Goal: Task Accomplishment & Management: Manage account settings

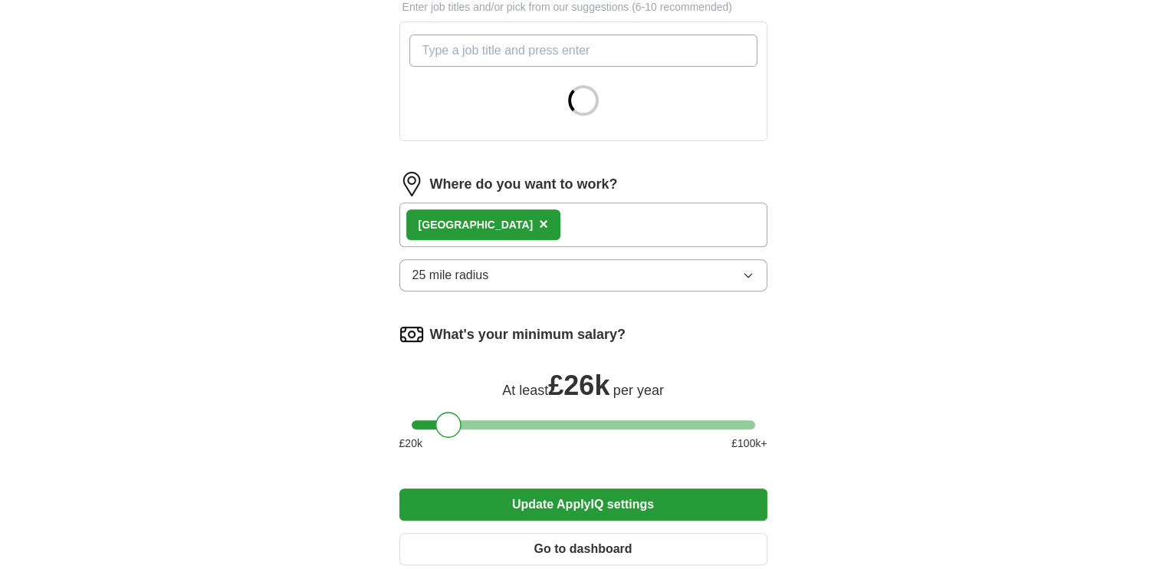
scroll to position [734, 0]
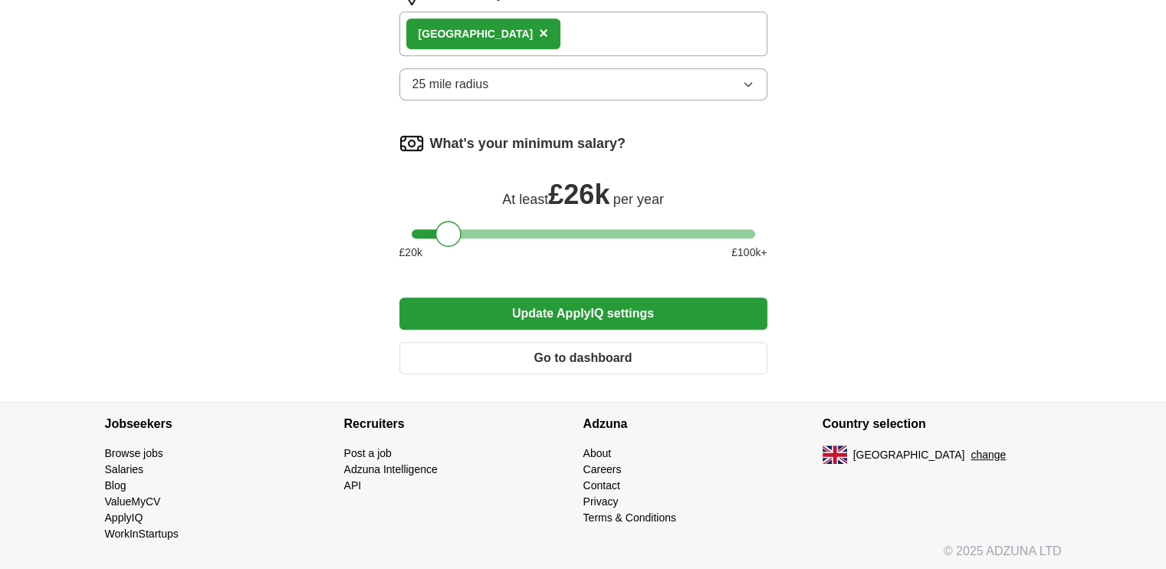
click at [511, 357] on button "Go to dashboard" at bounding box center [583, 358] width 368 height 32
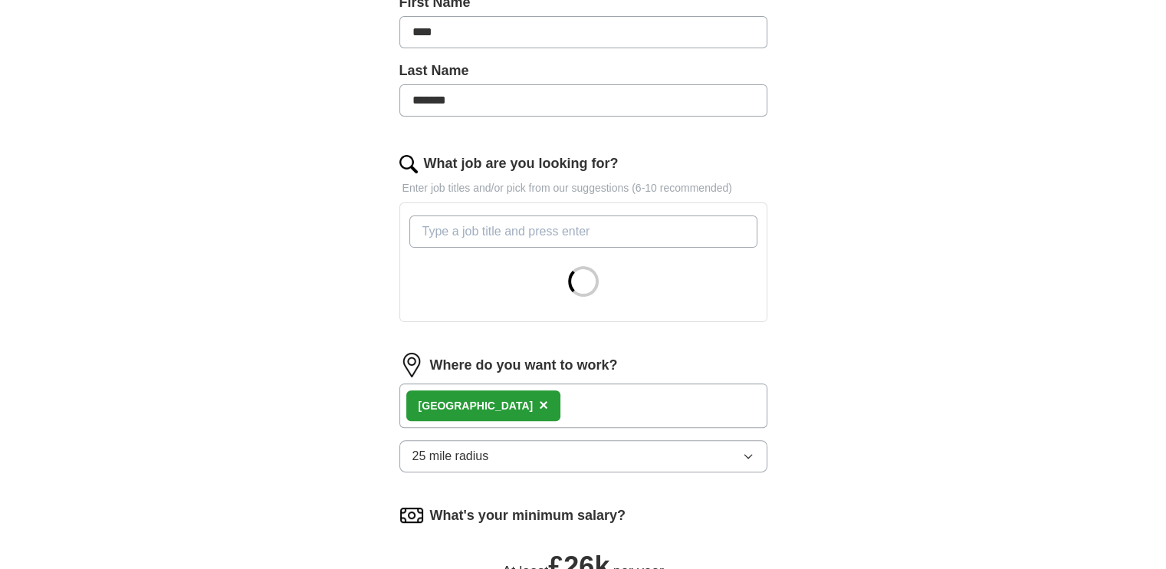
scroll to position [354, 0]
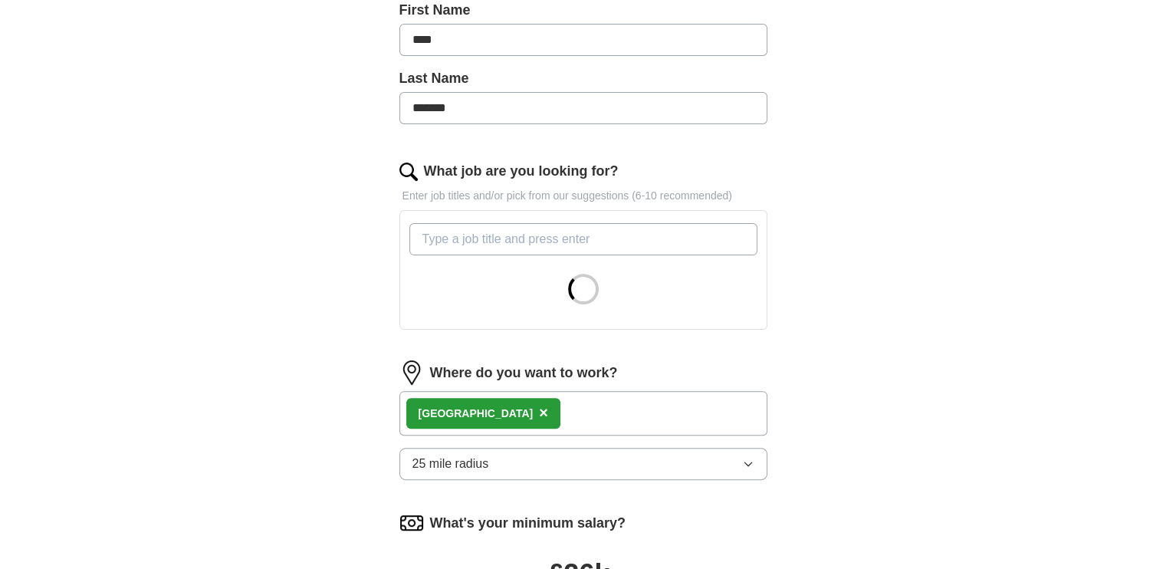
click at [561, 468] on button "25 mile radius" at bounding box center [583, 464] width 368 height 32
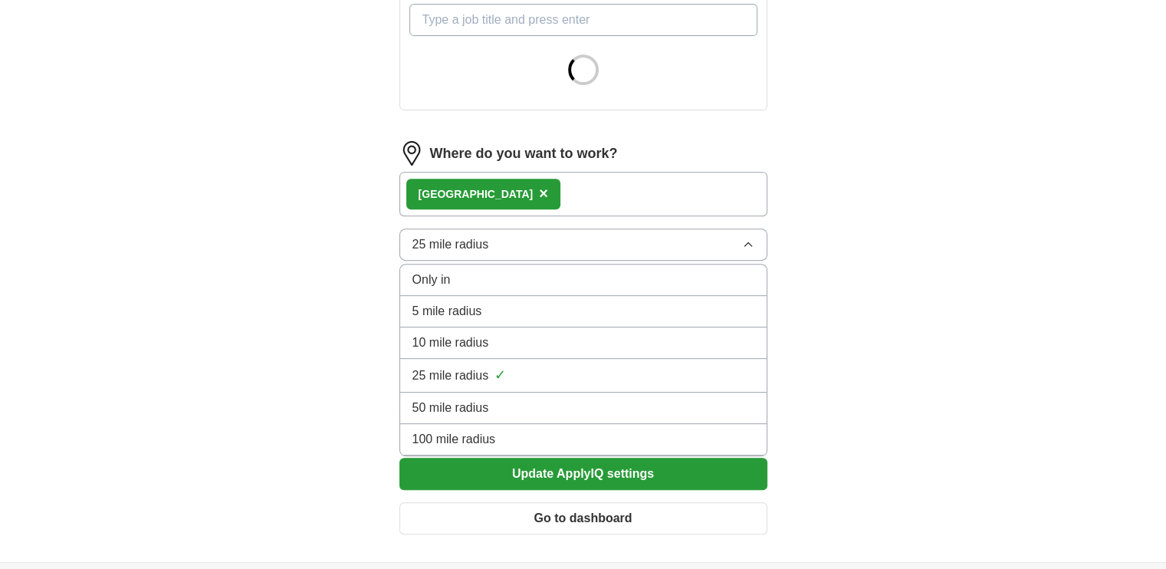
scroll to position [590, 0]
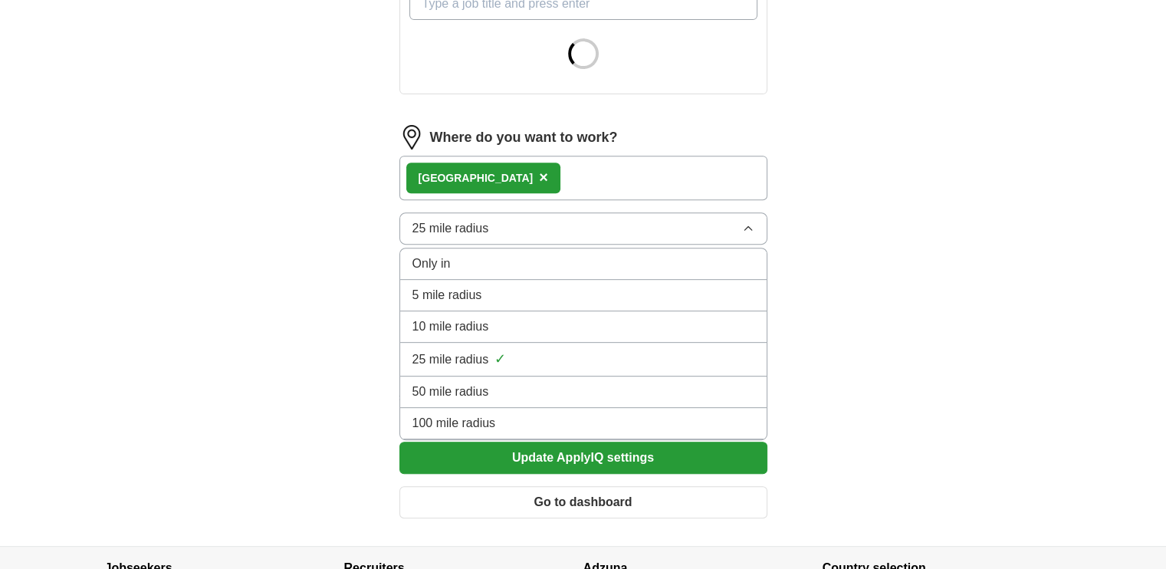
click at [558, 321] on div "10 mile radius" at bounding box center [584, 326] width 342 height 18
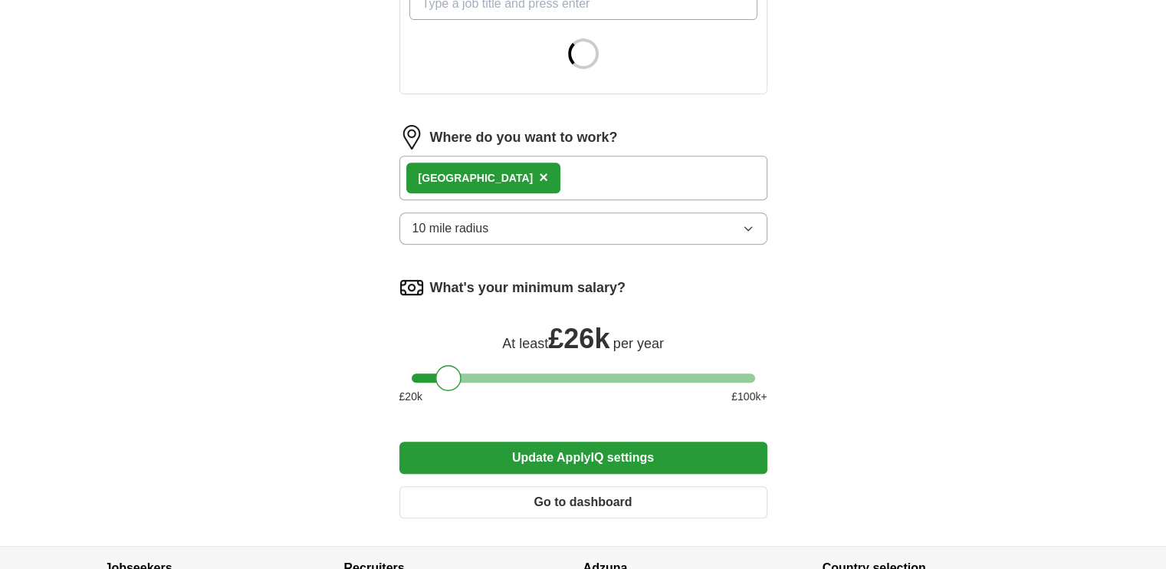
click at [604, 459] on button "Update ApplyIQ settings" at bounding box center [583, 458] width 368 height 32
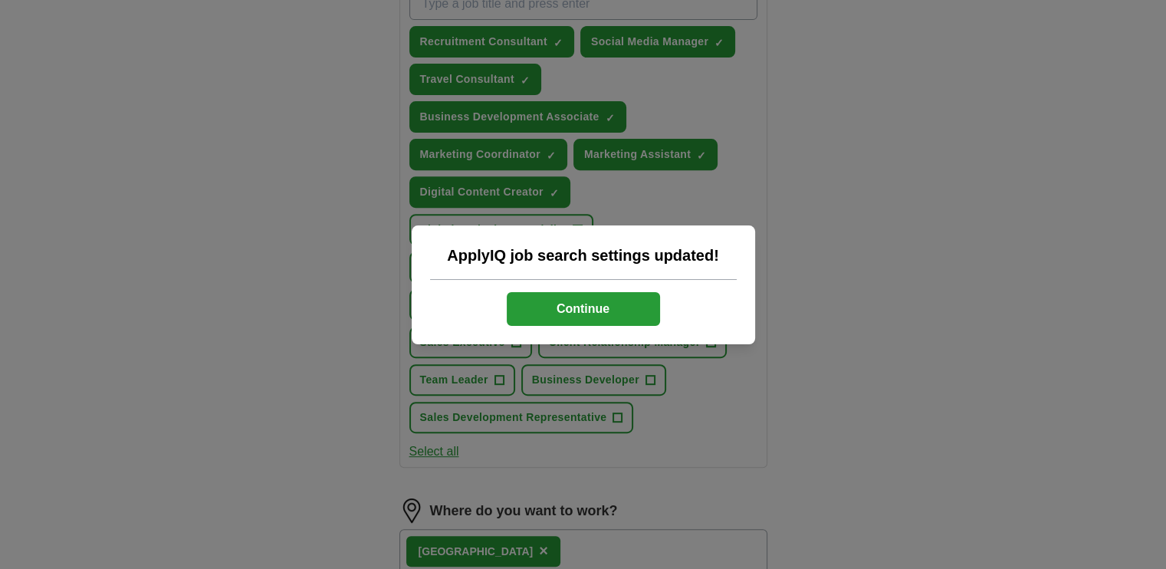
click at [590, 301] on button "Continue" at bounding box center [583, 309] width 153 height 34
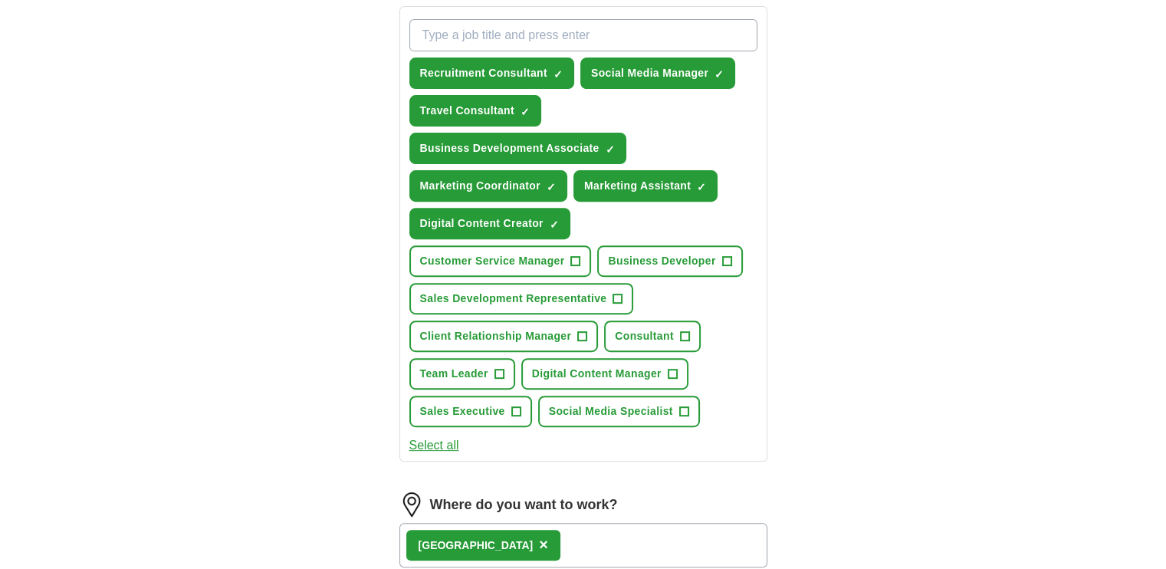
scroll to position [561, 0]
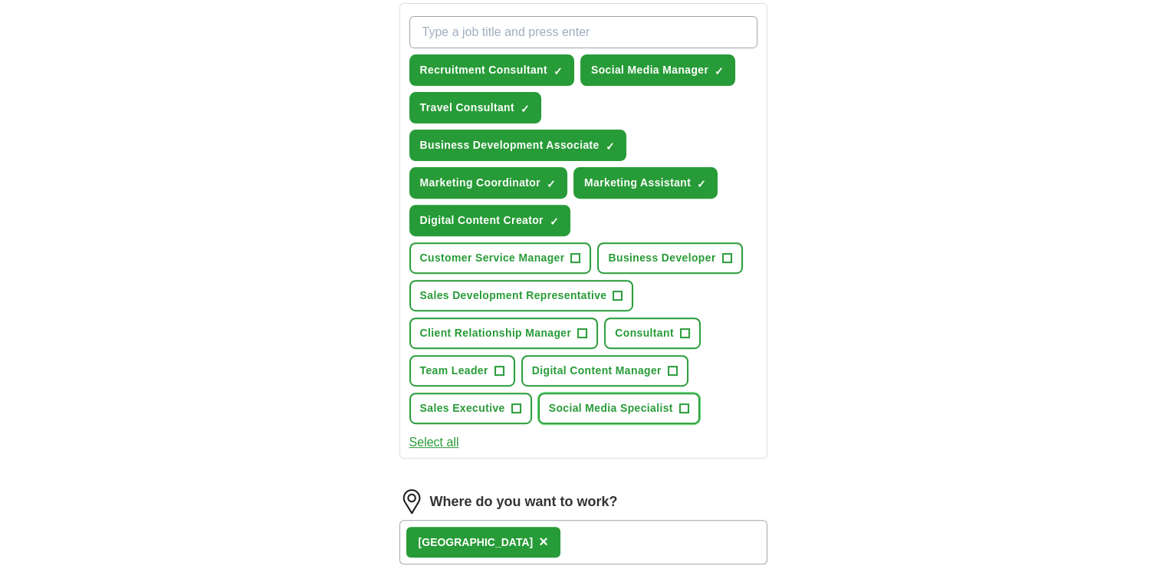
click at [686, 403] on span "+" at bounding box center [683, 409] width 9 height 12
click at [669, 373] on button "Digital Content Manager +" at bounding box center [604, 370] width 167 height 31
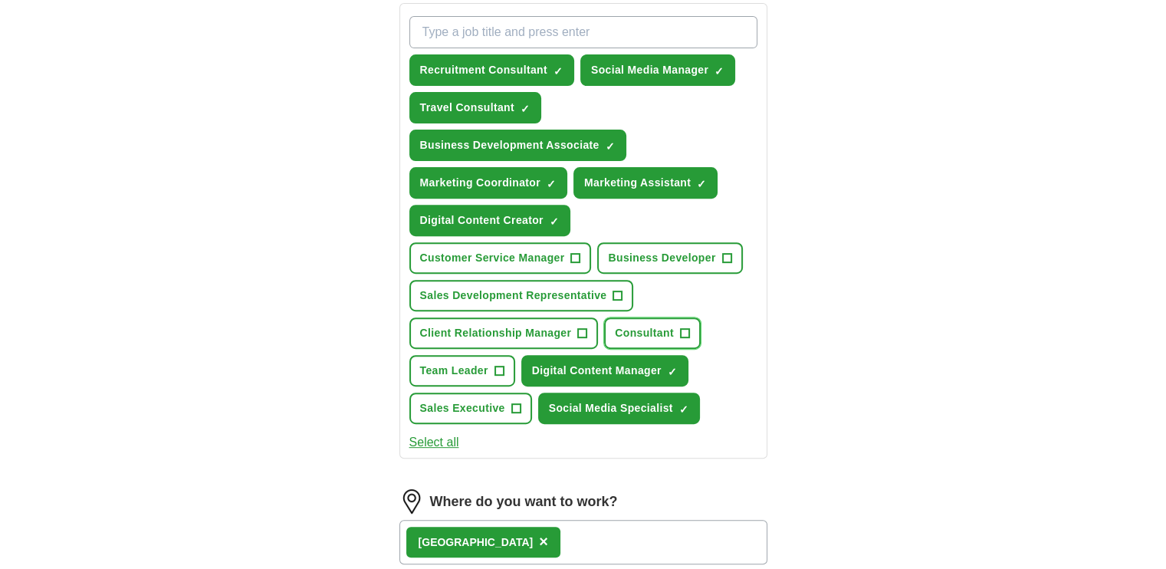
click at [689, 329] on button "Consultant +" at bounding box center [652, 332] width 97 height 31
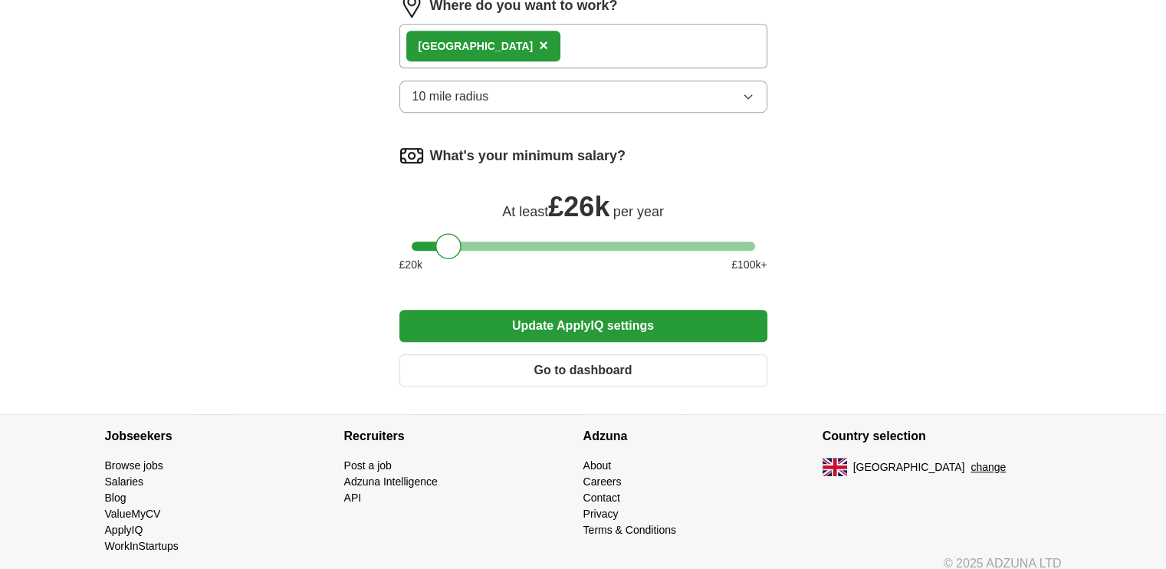
scroll to position [1057, 0]
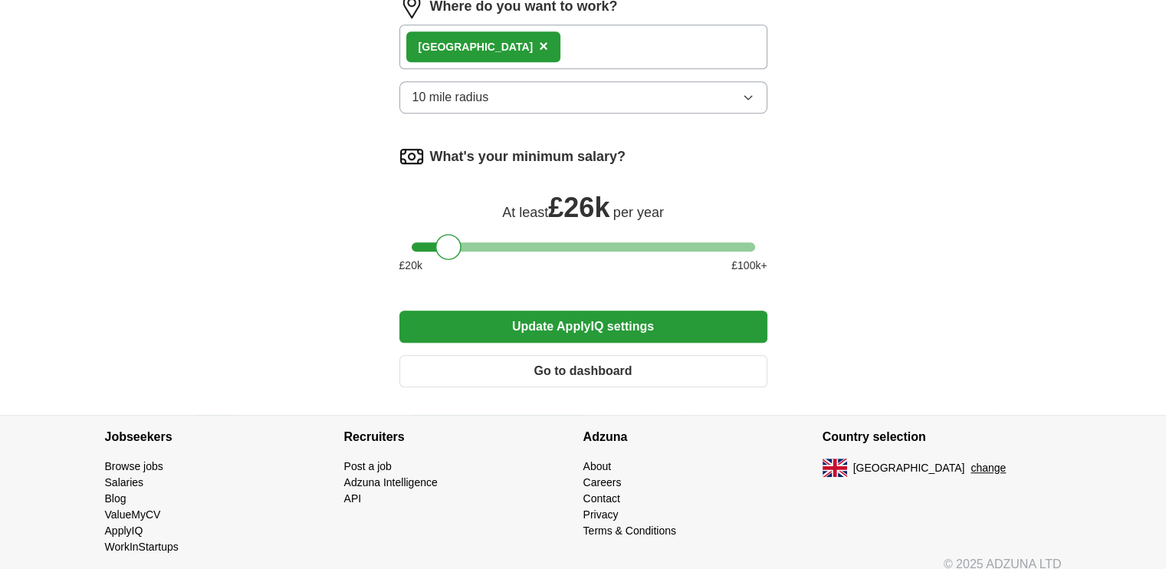
click at [549, 330] on button "Update ApplyIQ settings" at bounding box center [583, 327] width 368 height 32
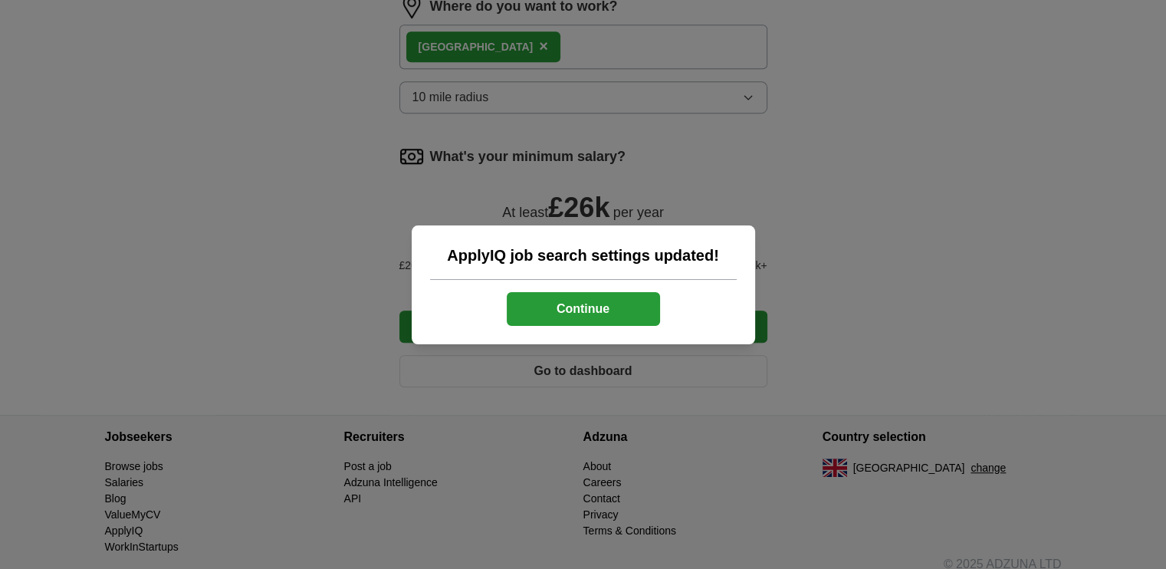
click at [545, 318] on button "Continue" at bounding box center [583, 309] width 153 height 34
